Goal: Navigation & Orientation: Find specific page/section

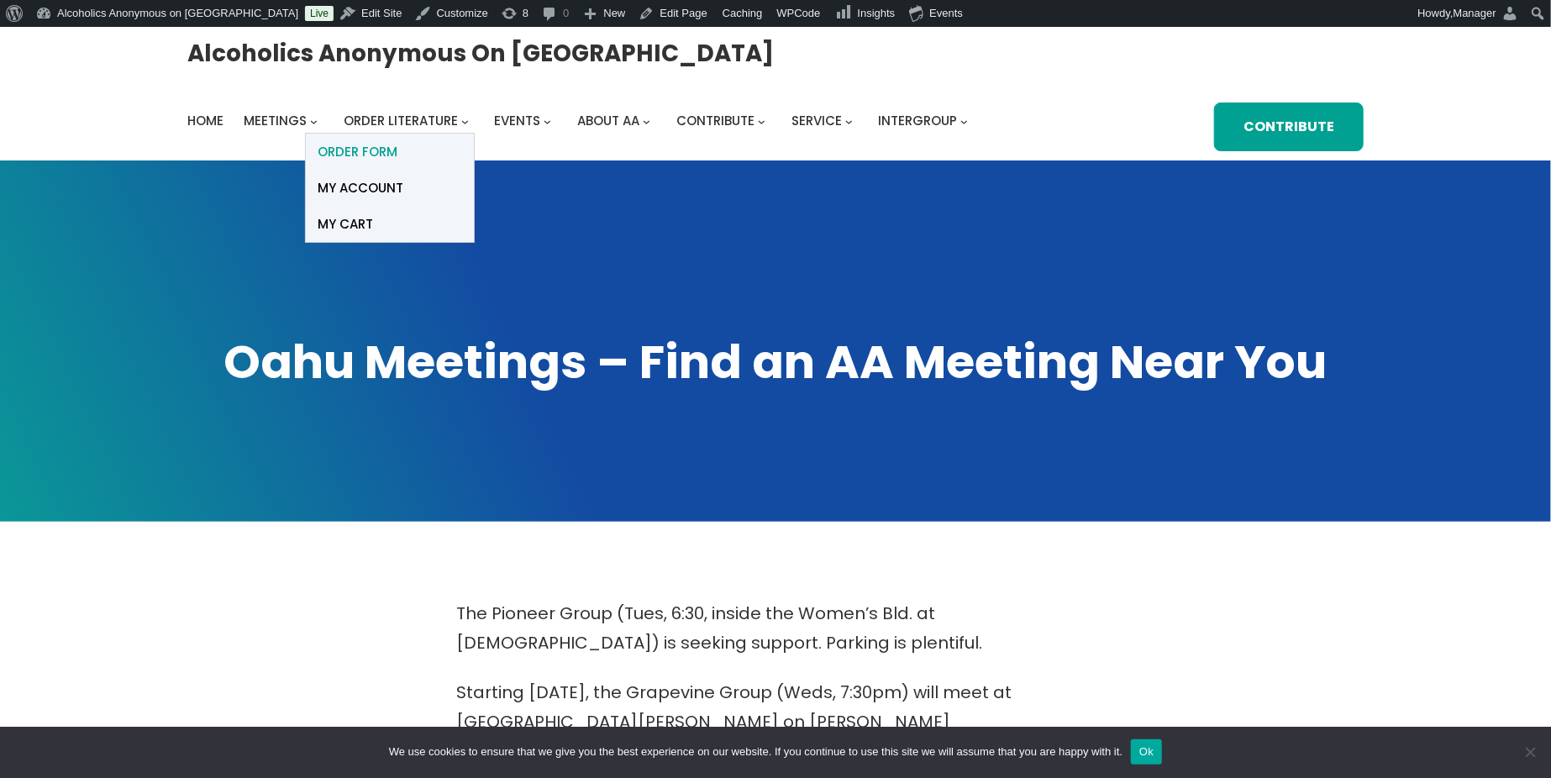
click at [371, 149] on span "ORDER FORM" at bounding box center [359, 152] width 80 height 24
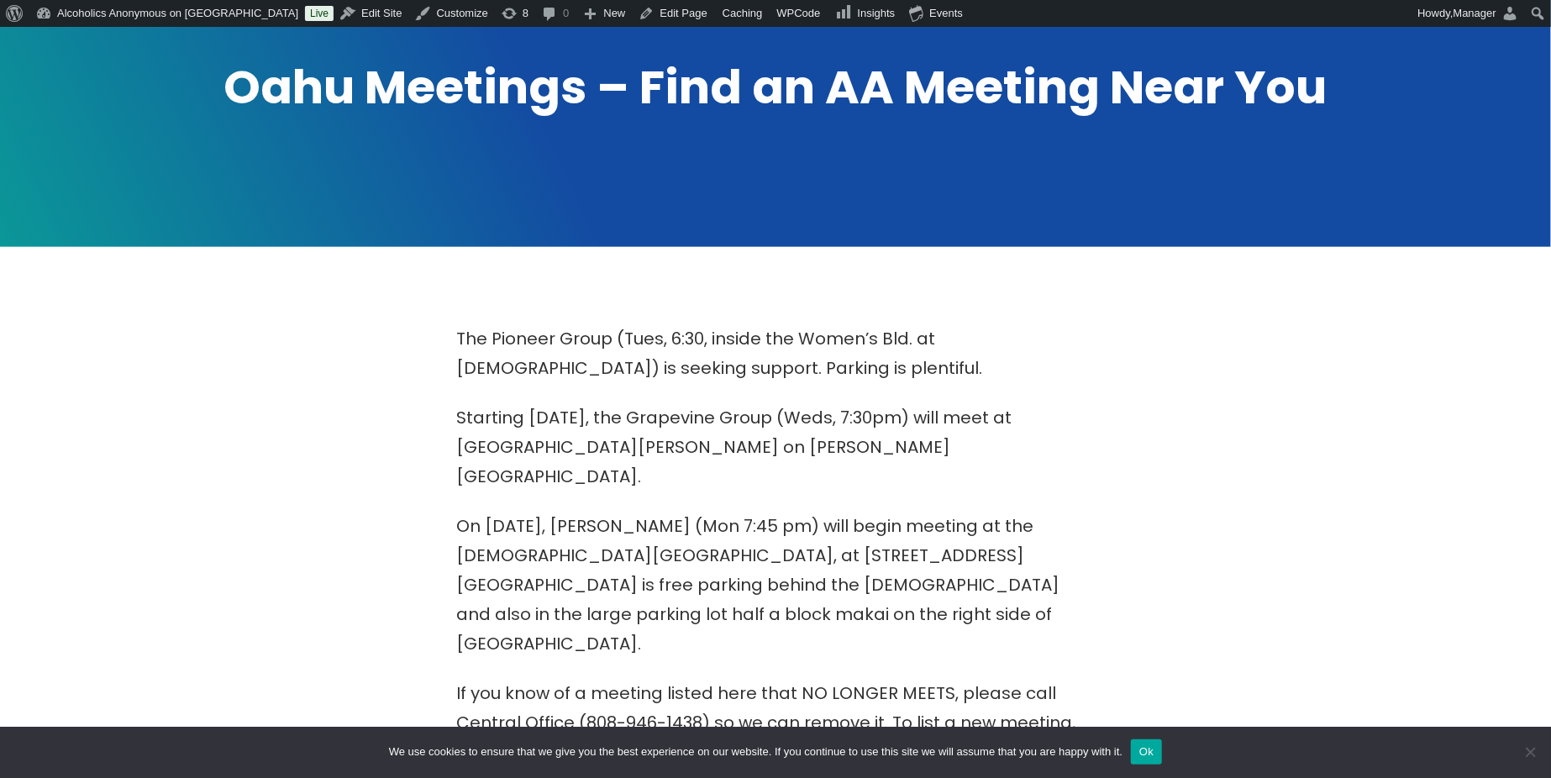
scroll to position [336, 0]
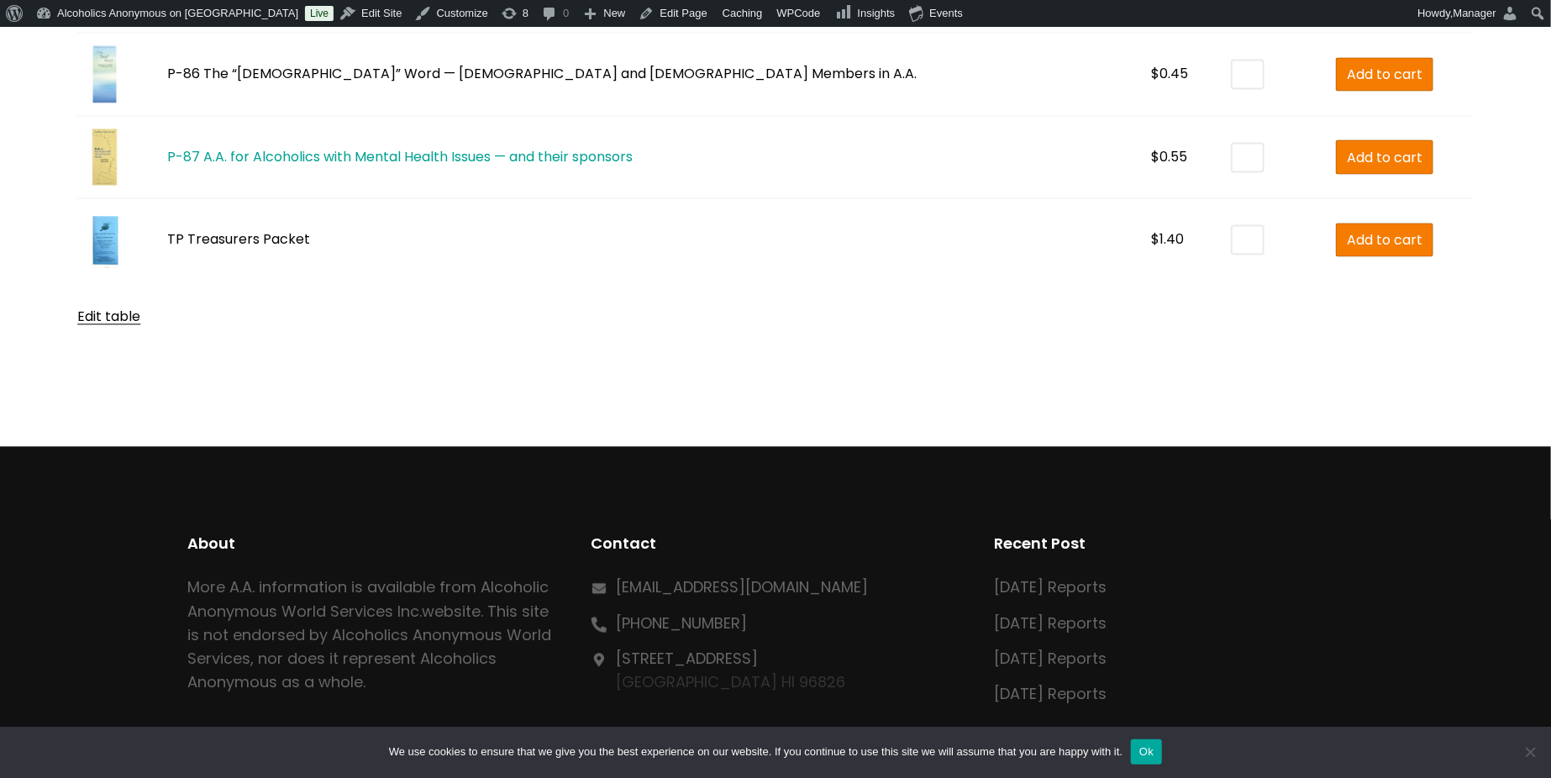
scroll to position [5939, 0]
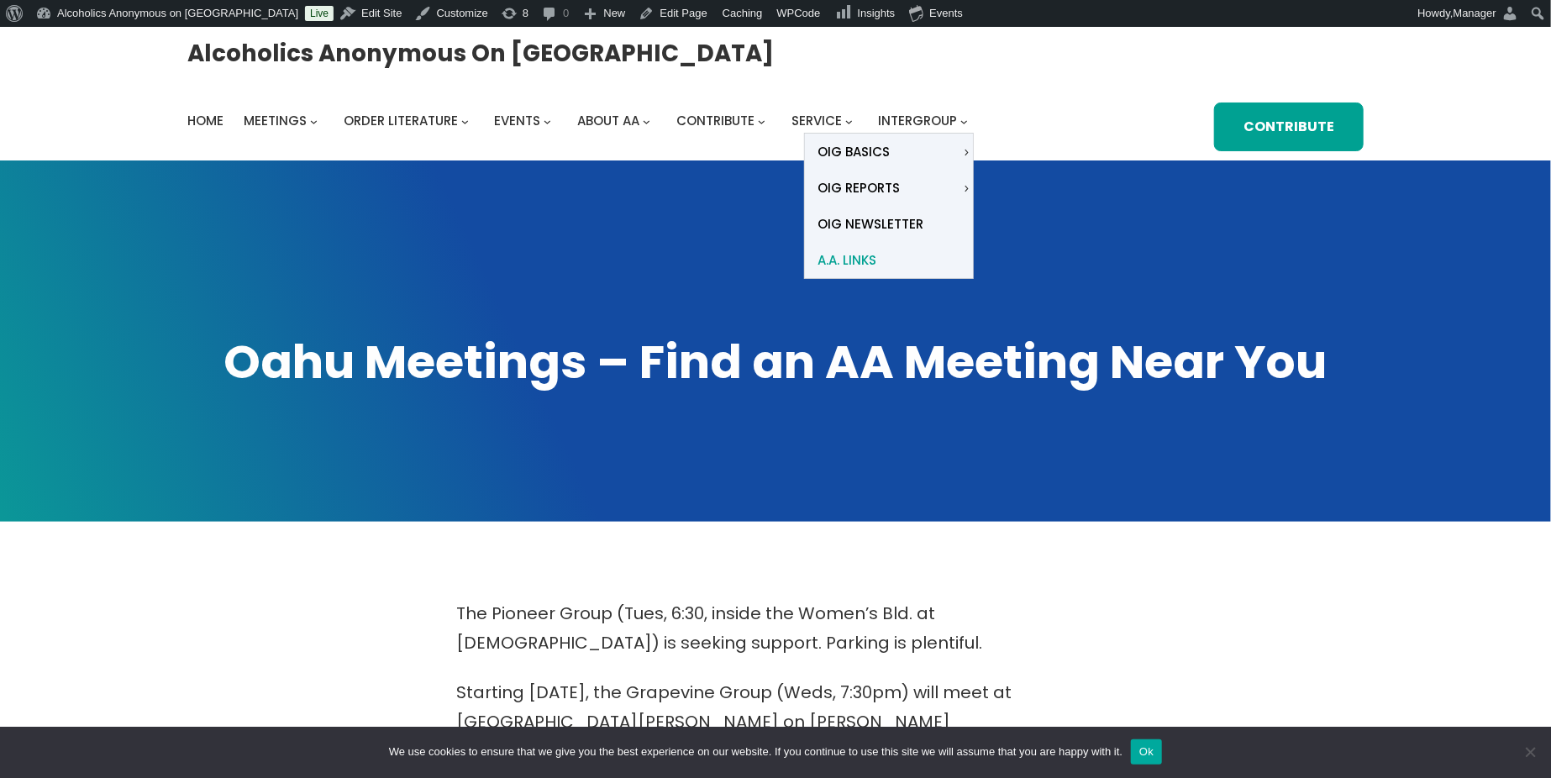
click at [852, 261] on span "A.A. Links" at bounding box center [847, 261] width 59 height 24
click at [852, 259] on span "A.A. Links" at bounding box center [847, 261] width 59 height 24
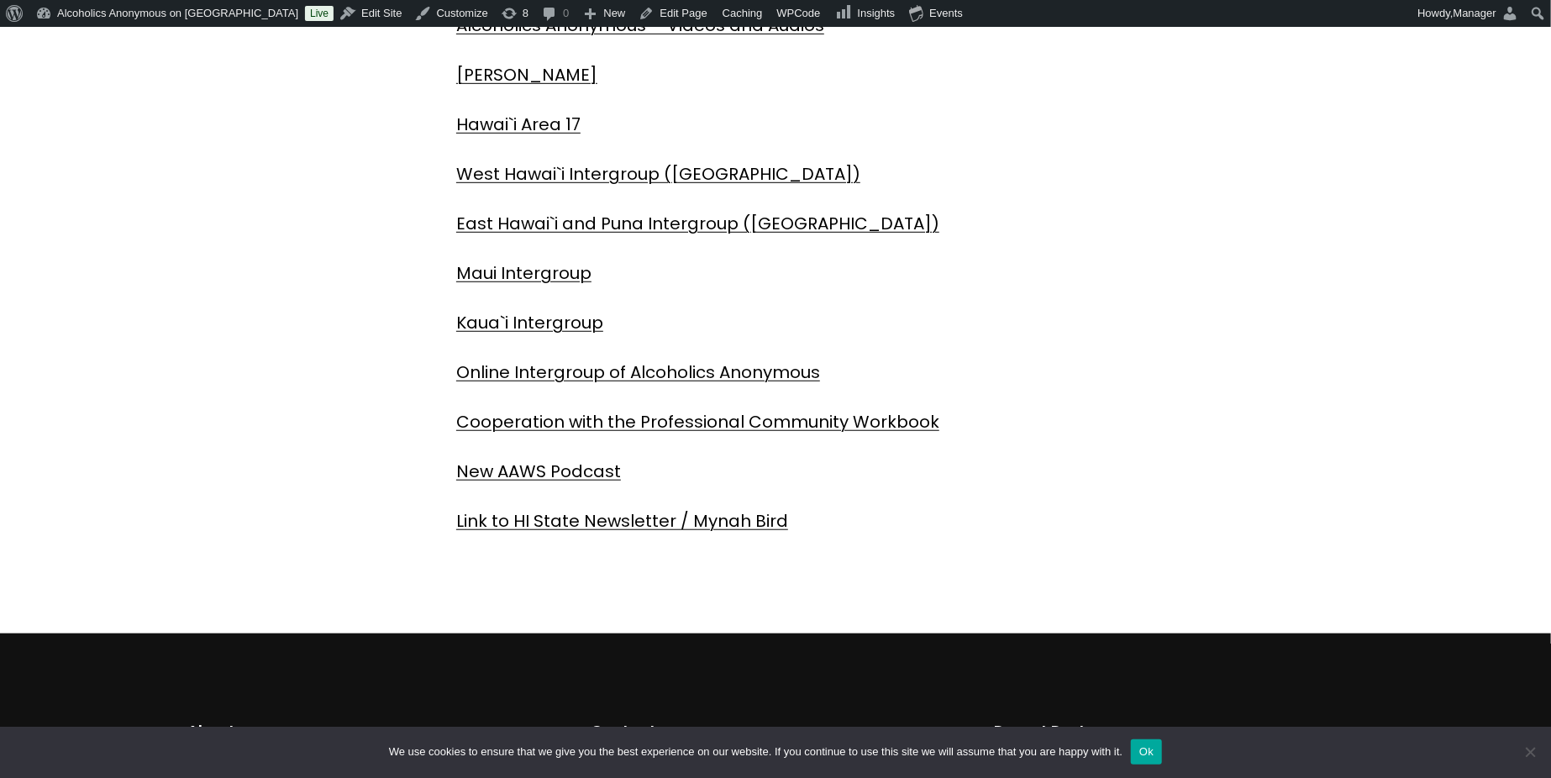
scroll to position [599, 0]
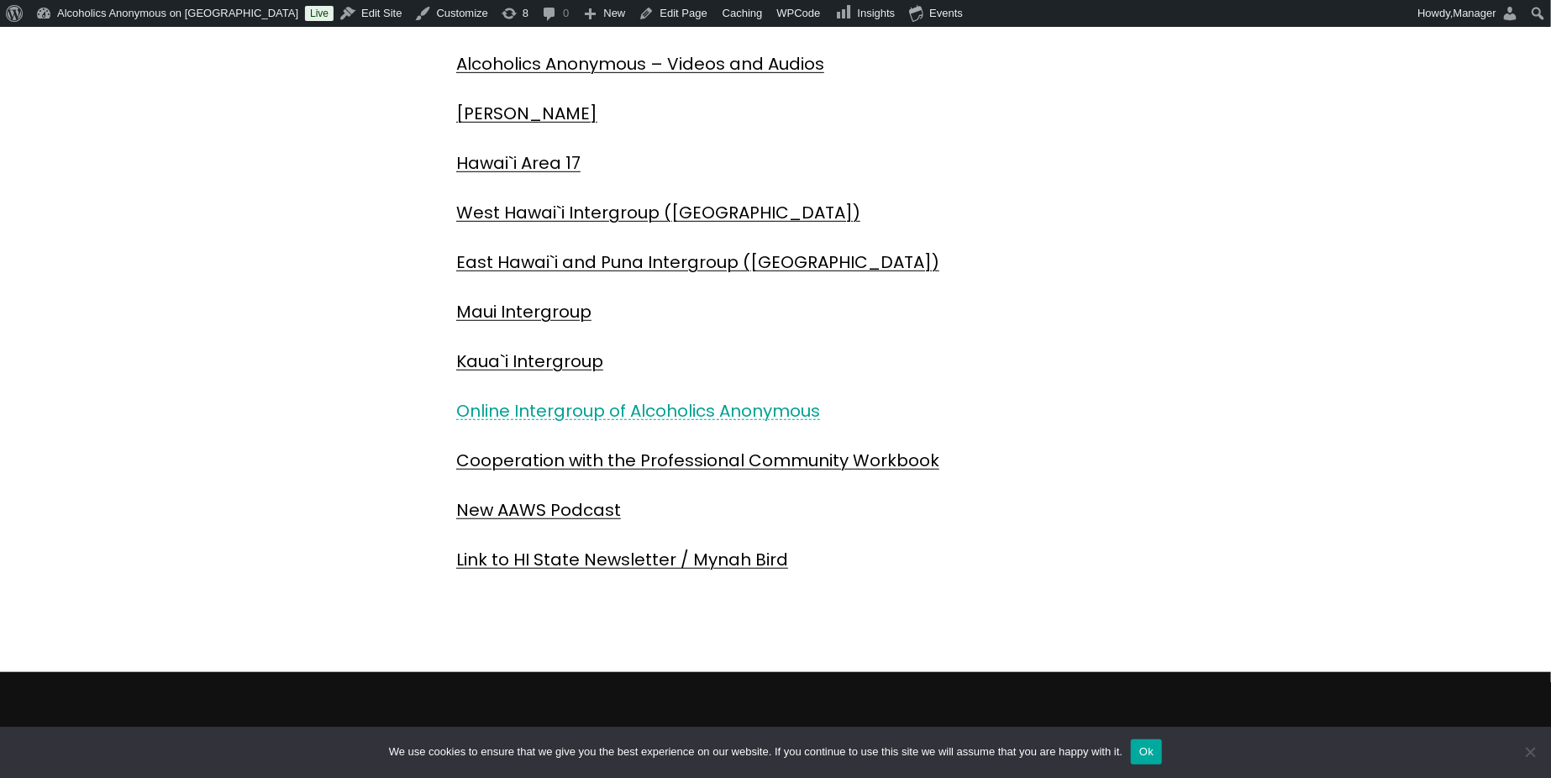
click at [715, 408] on link "Online Intergroup of Alcoholics Anonymous" at bounding box center [638, 411] width 364 height 24
